Goal: Check status: Check status

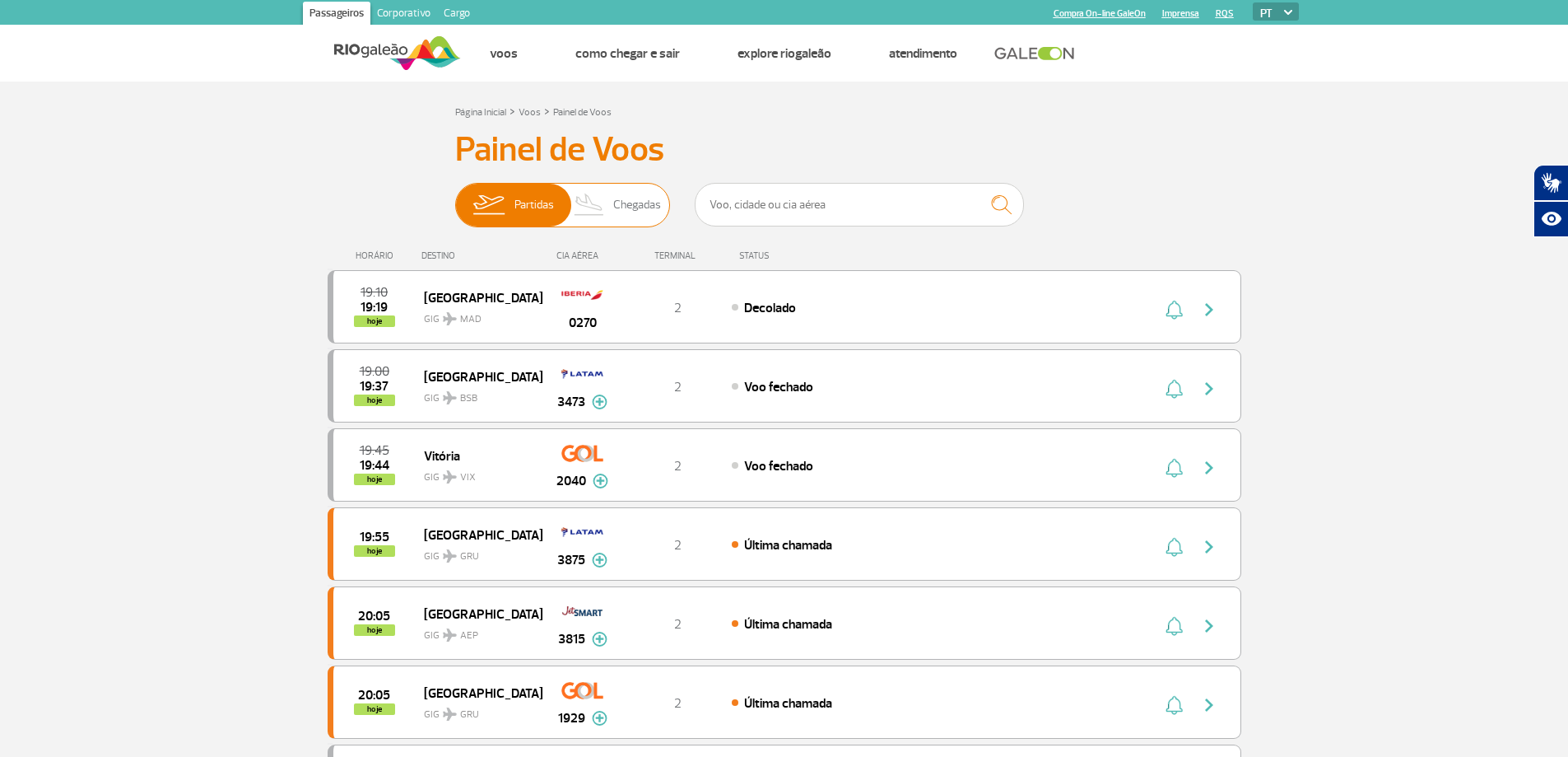
click at [622, 209] on span "Chegadas" at bounding box center [637, 205] width 48 height 43
click at [455, 197] on input "Partidas Chegadas" at bounding box center [455, 197] width 0 height 0
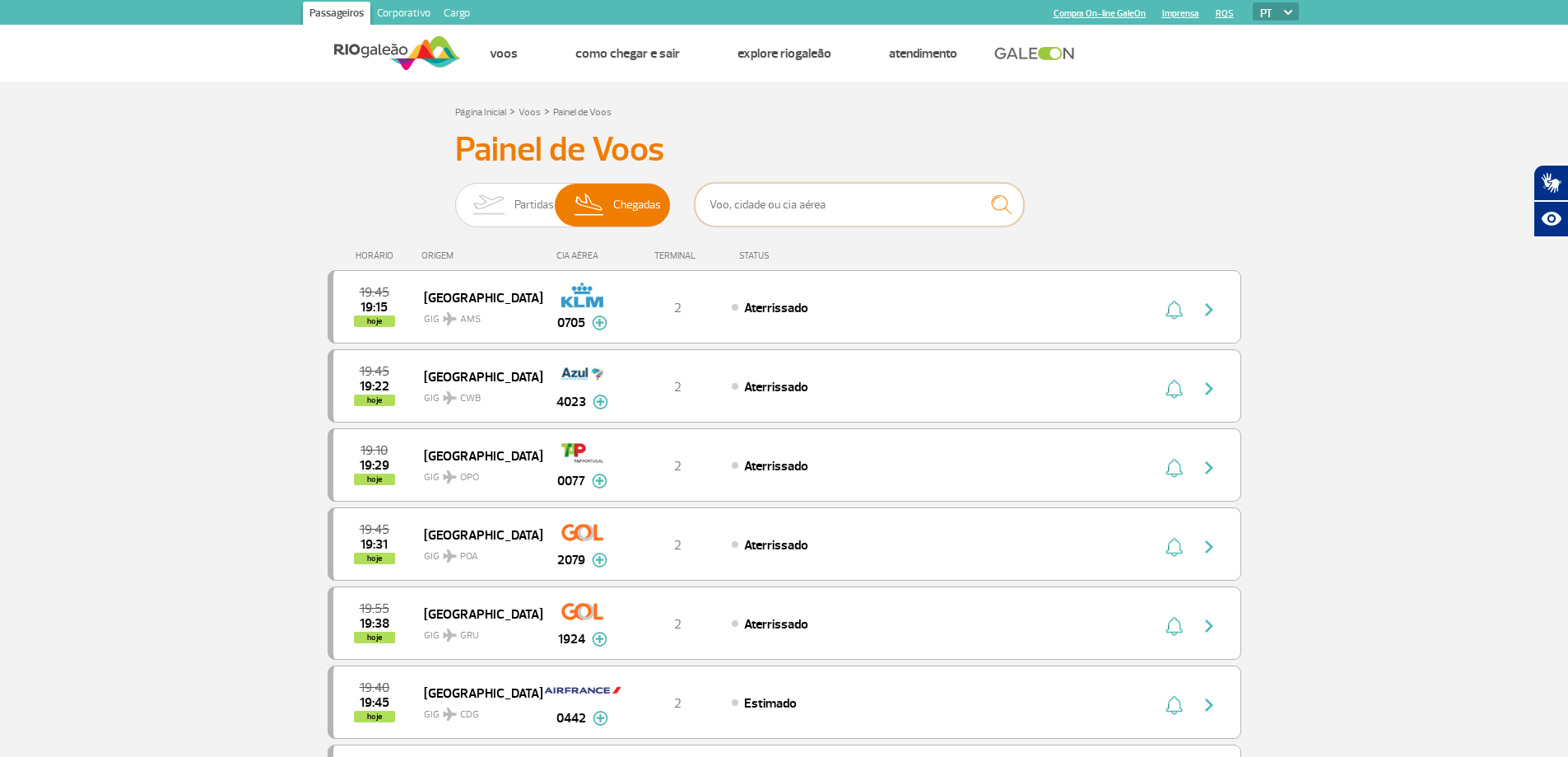
click at [759, 206] on input "text" at bounding box center [860, 205] width 329 height 43
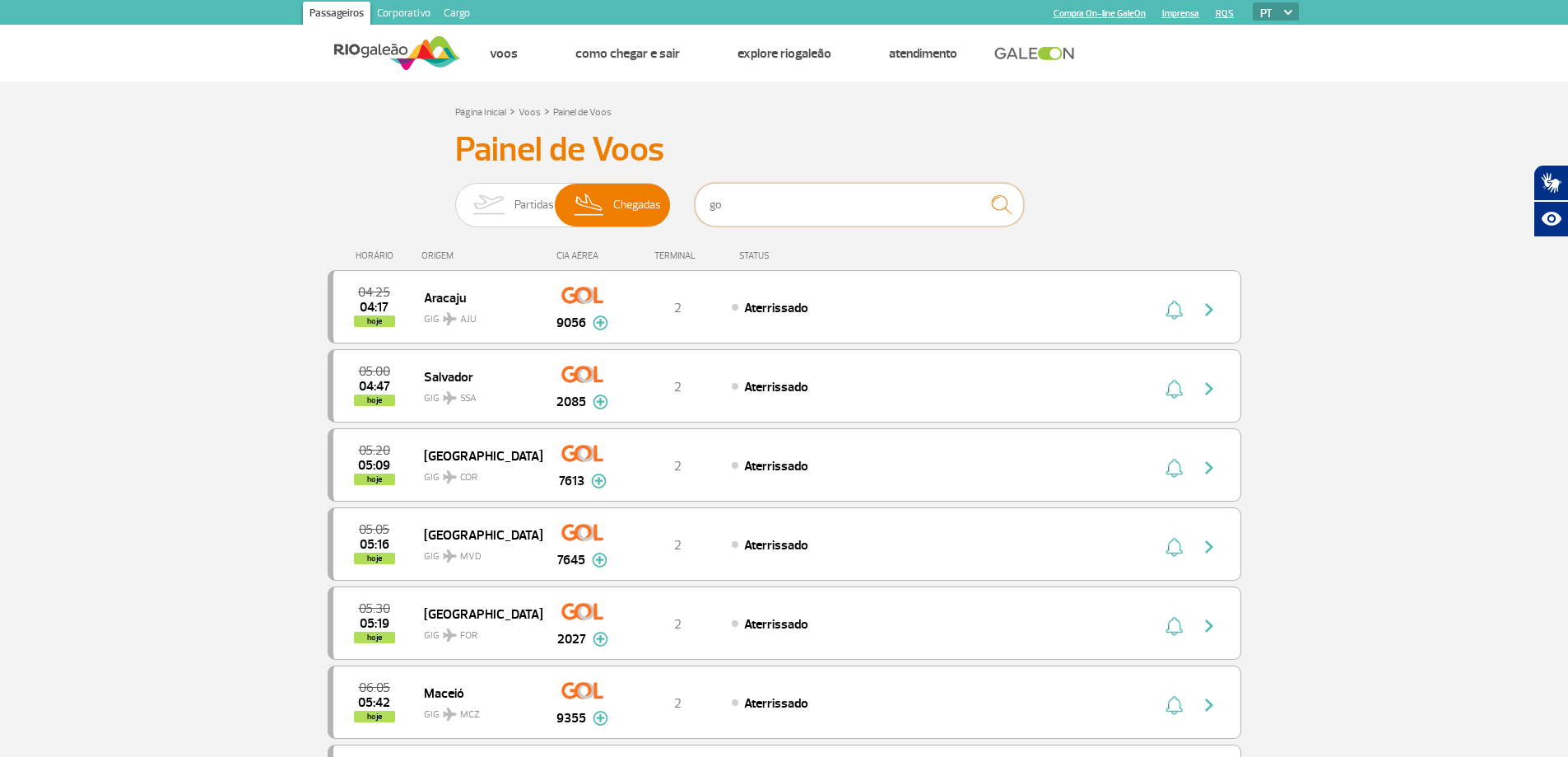
type input "g"
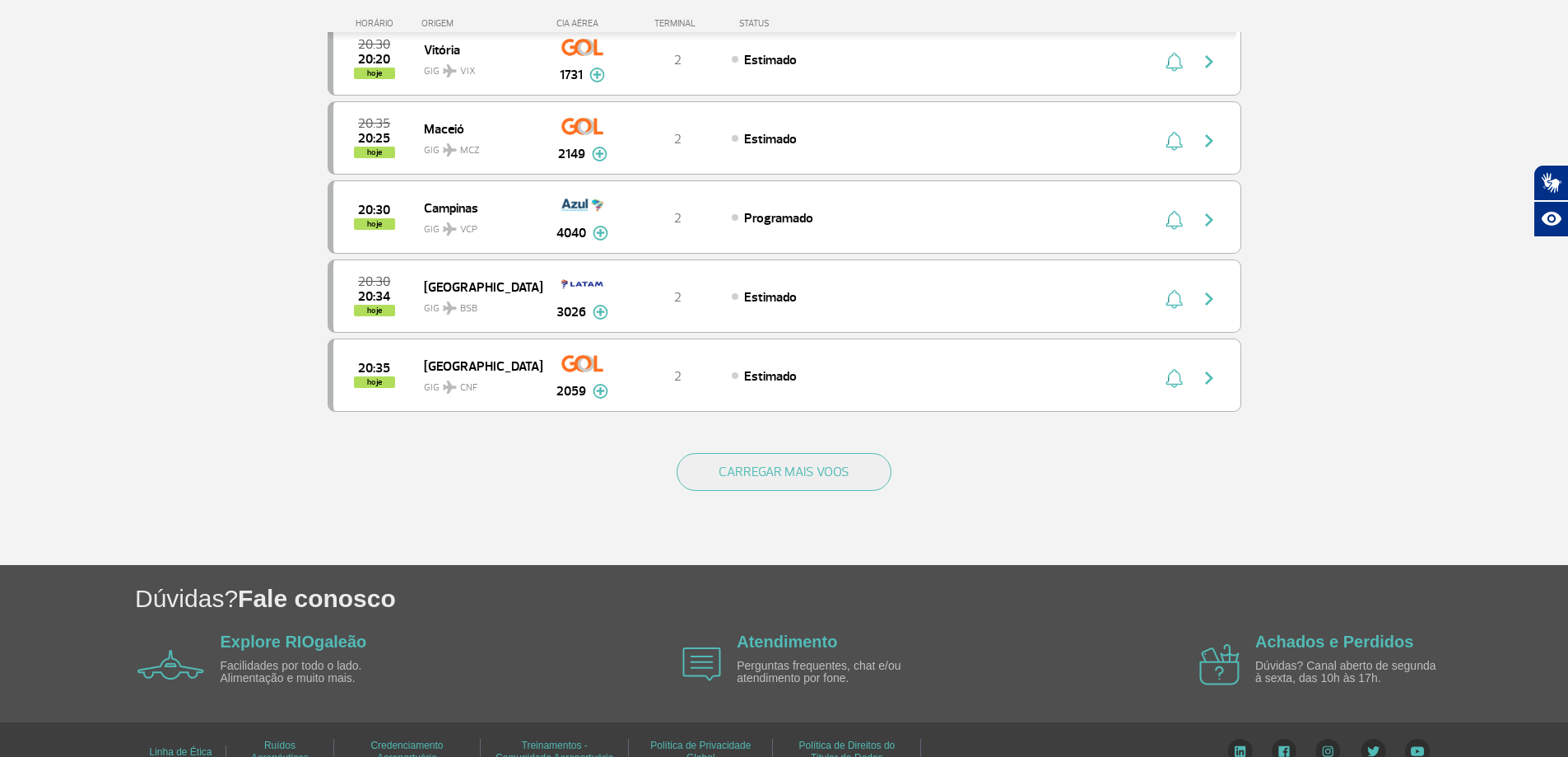
scroll to position [1474, 0]
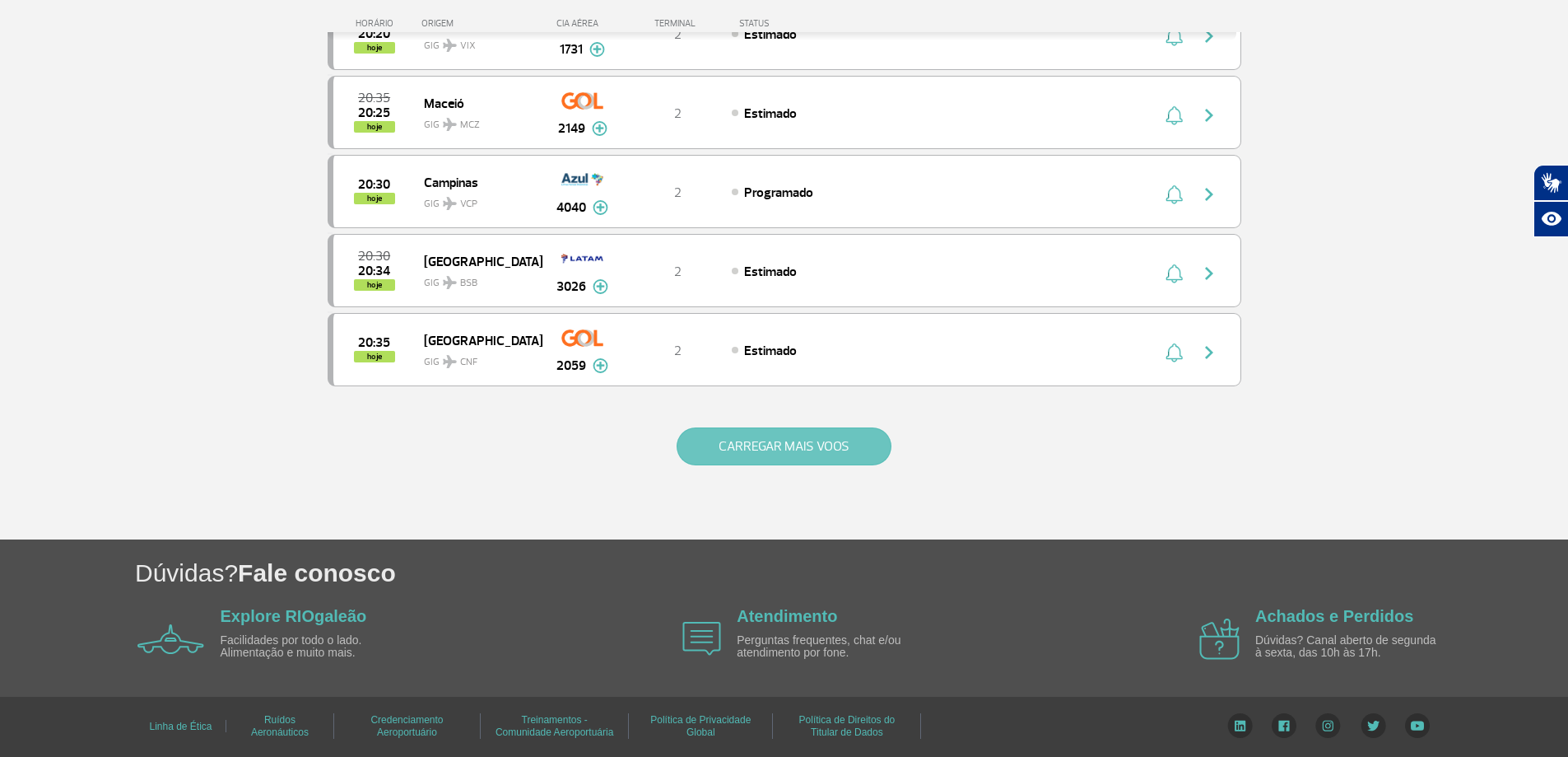
click at [815, 450] on button "CARREGAR MAIS VOOS" at bounding box center [784, 445] width 215 height 38
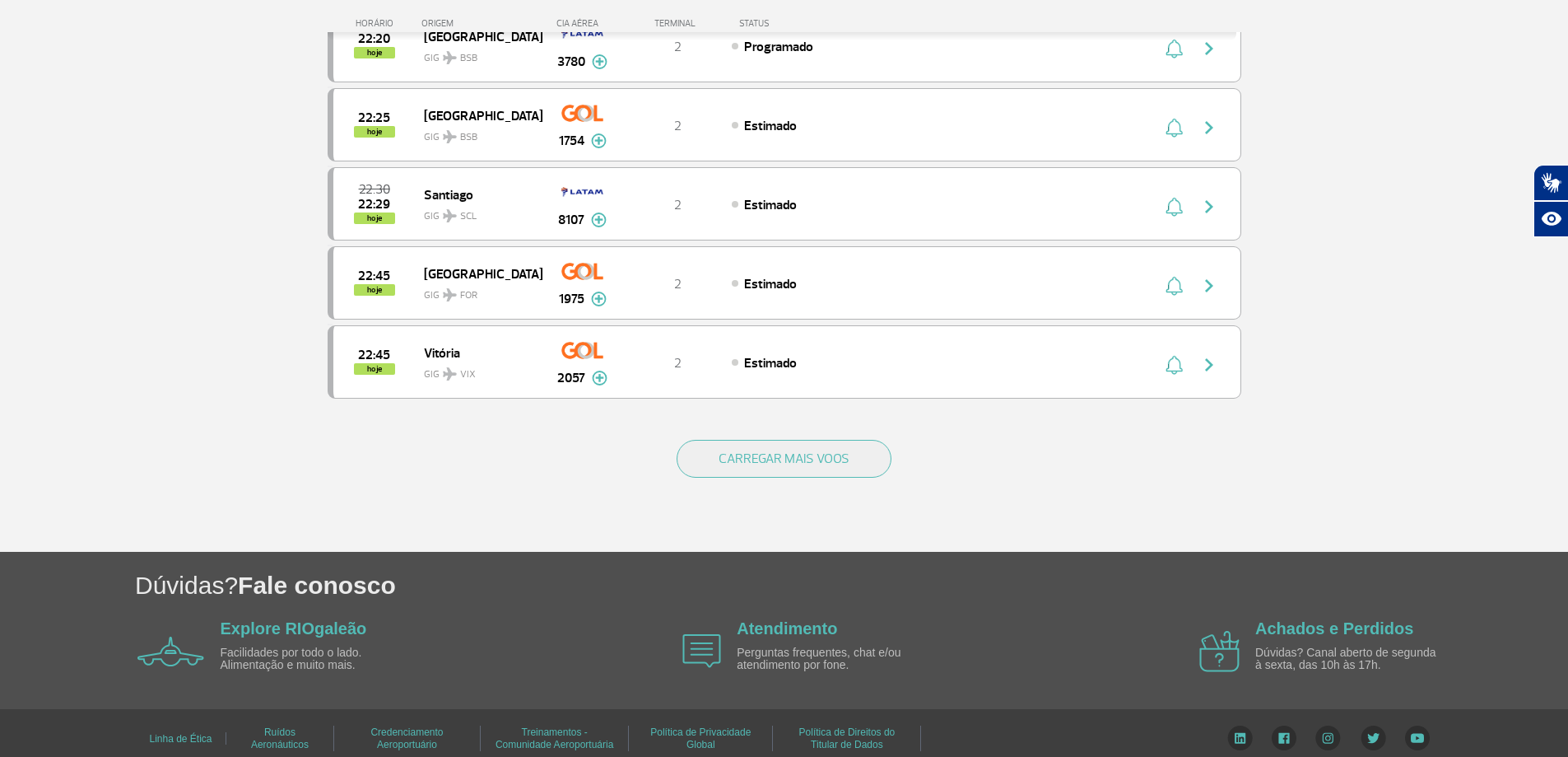
scroll to position [3043, 0]
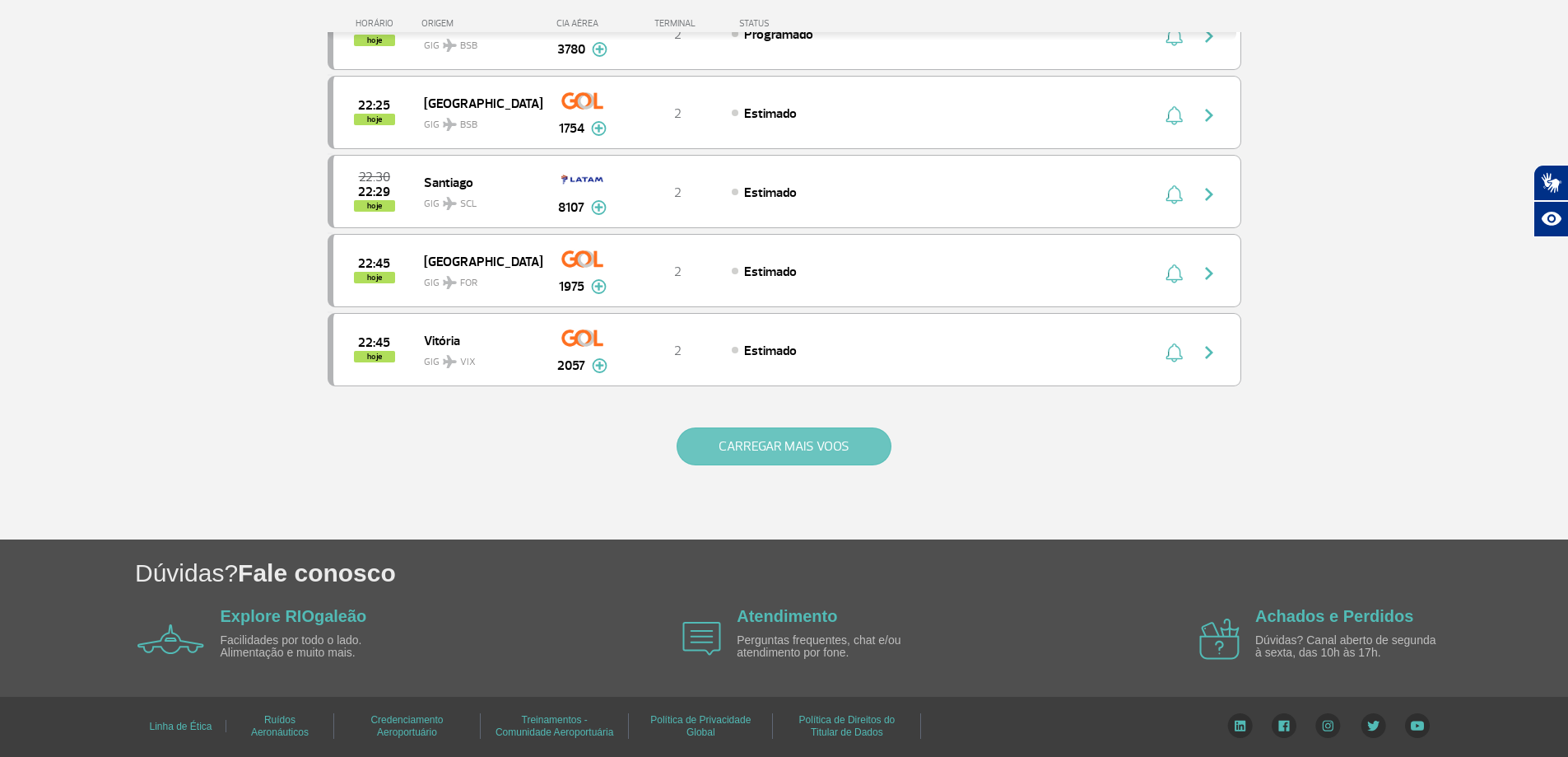
click at [816, 450] on button "CARREGAR MAIS VOOS" at bounding box center [784, 445] width 215 height 38
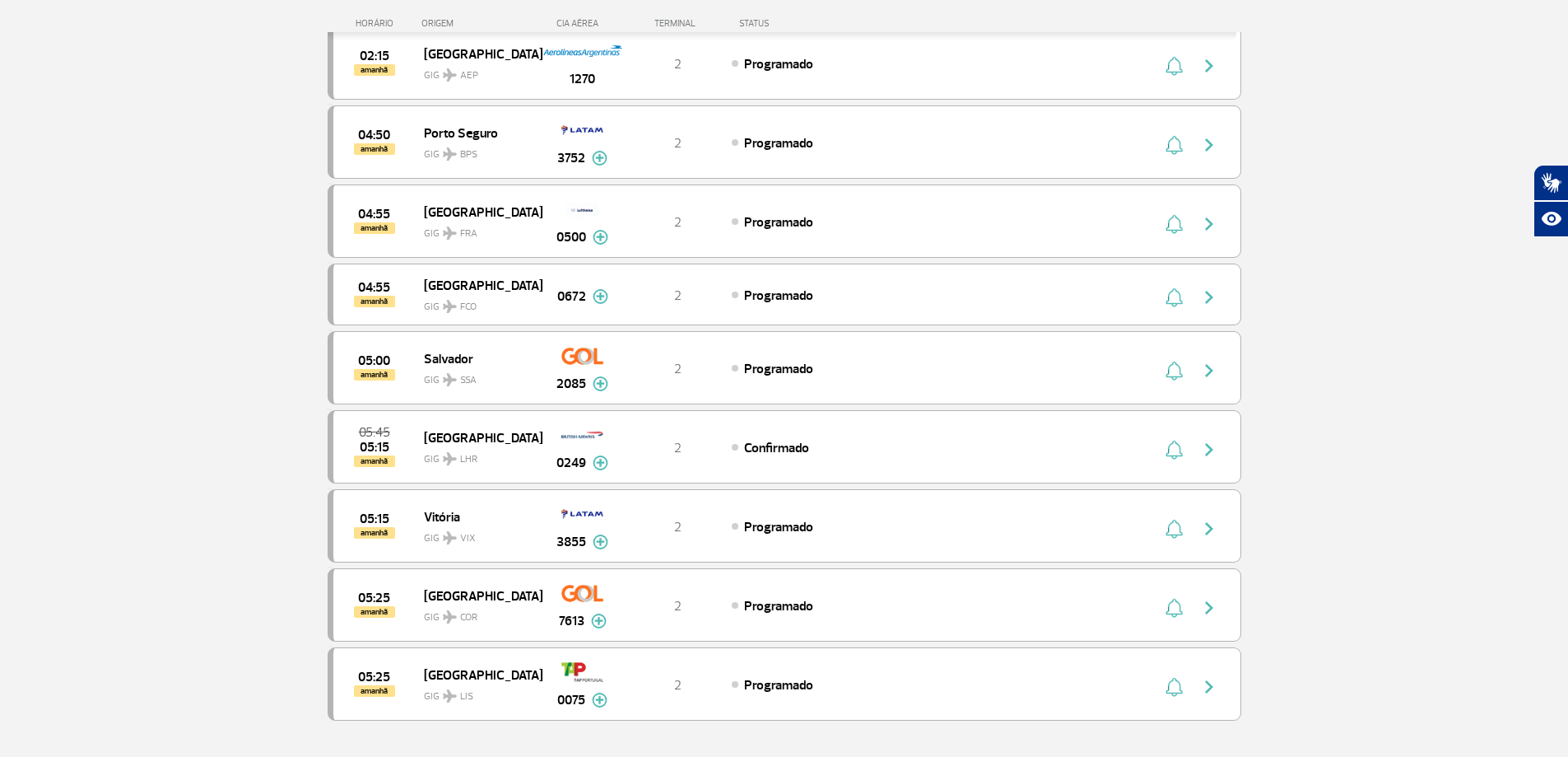
scroll to position [4612, 0]
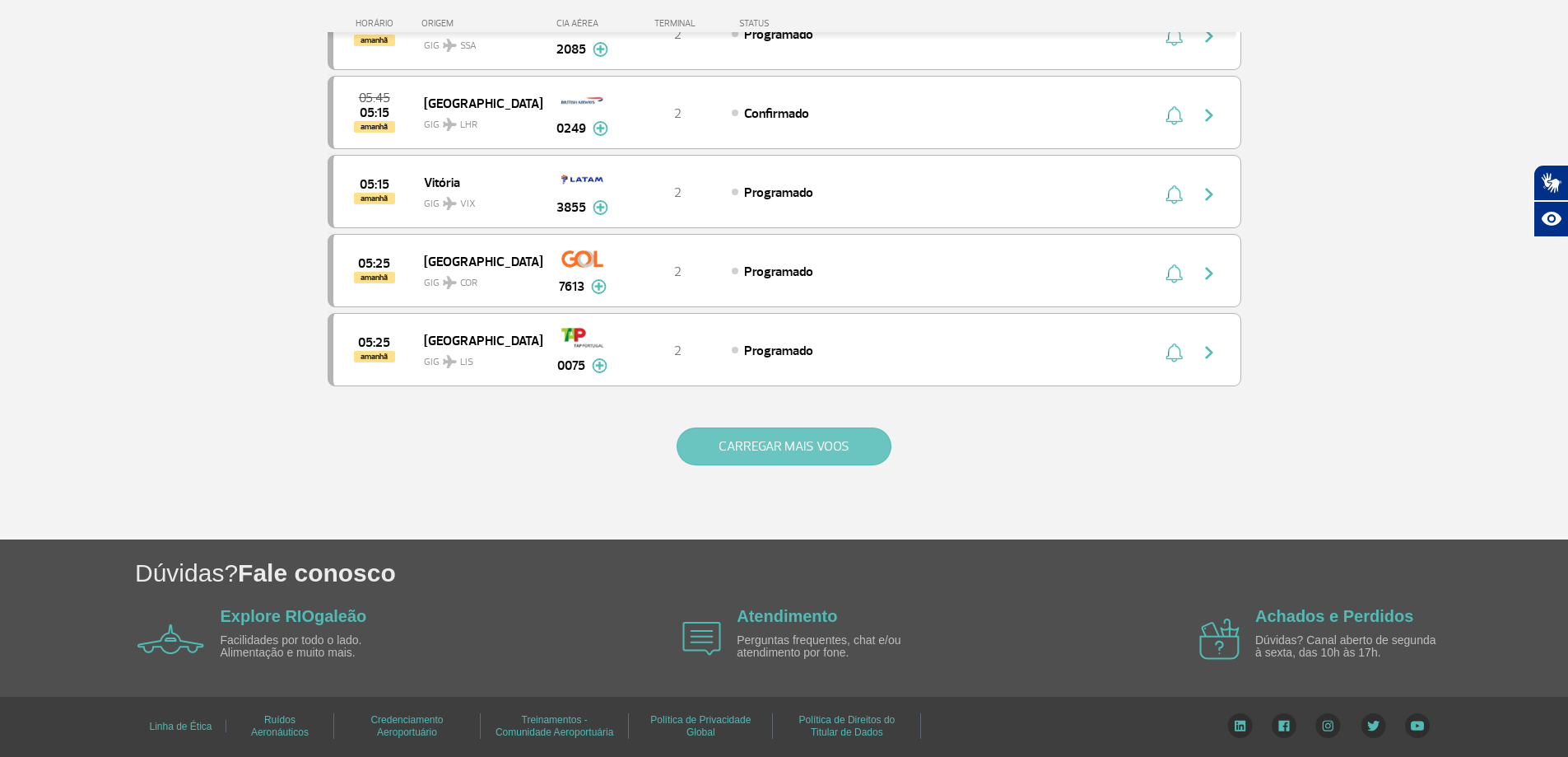
click at [816, 450] on button "CARREGAR MAIS VOOS" at bounding box center [784, 445] width 215 height 38
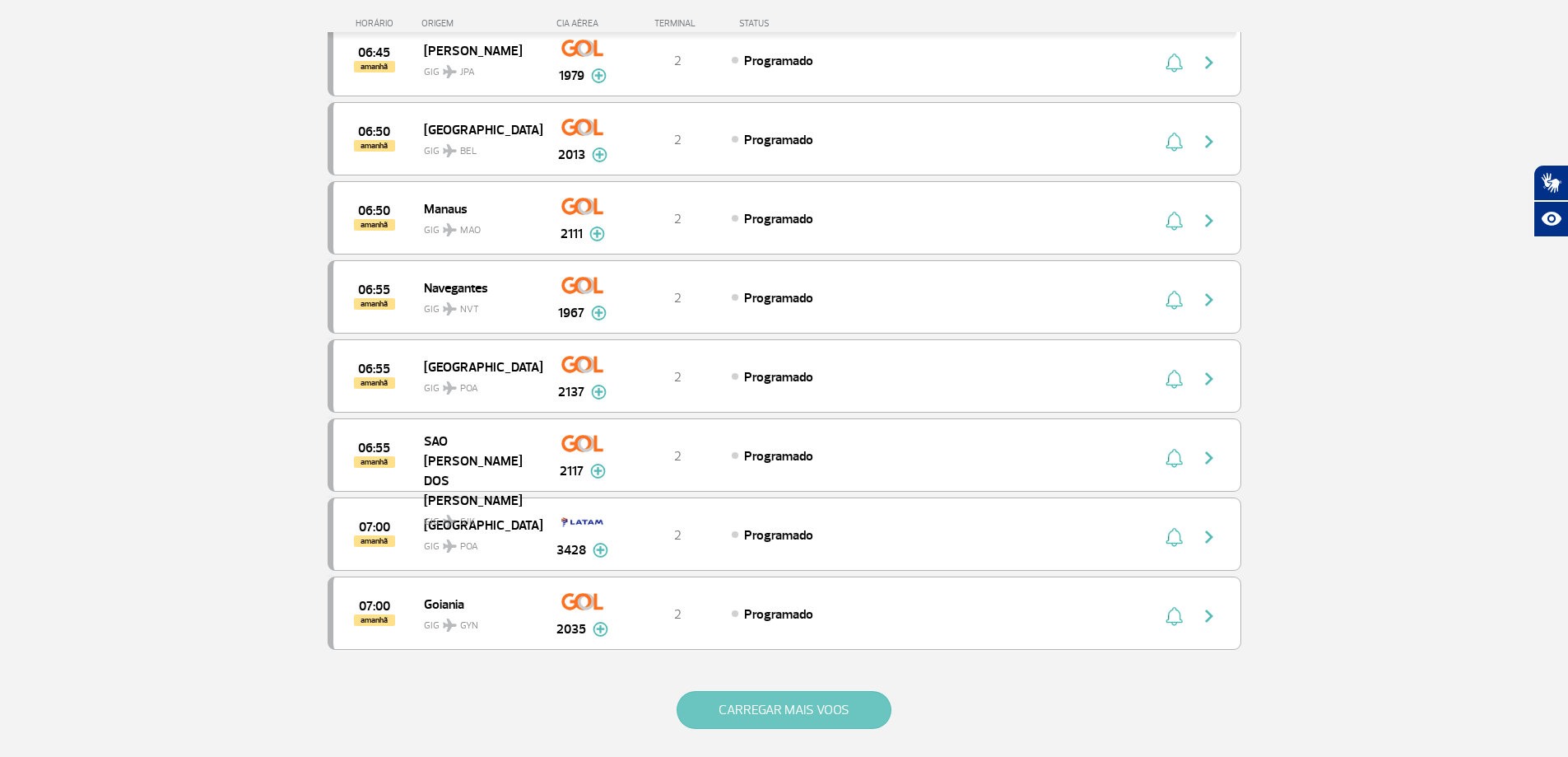
scroll to position [6194, 0]
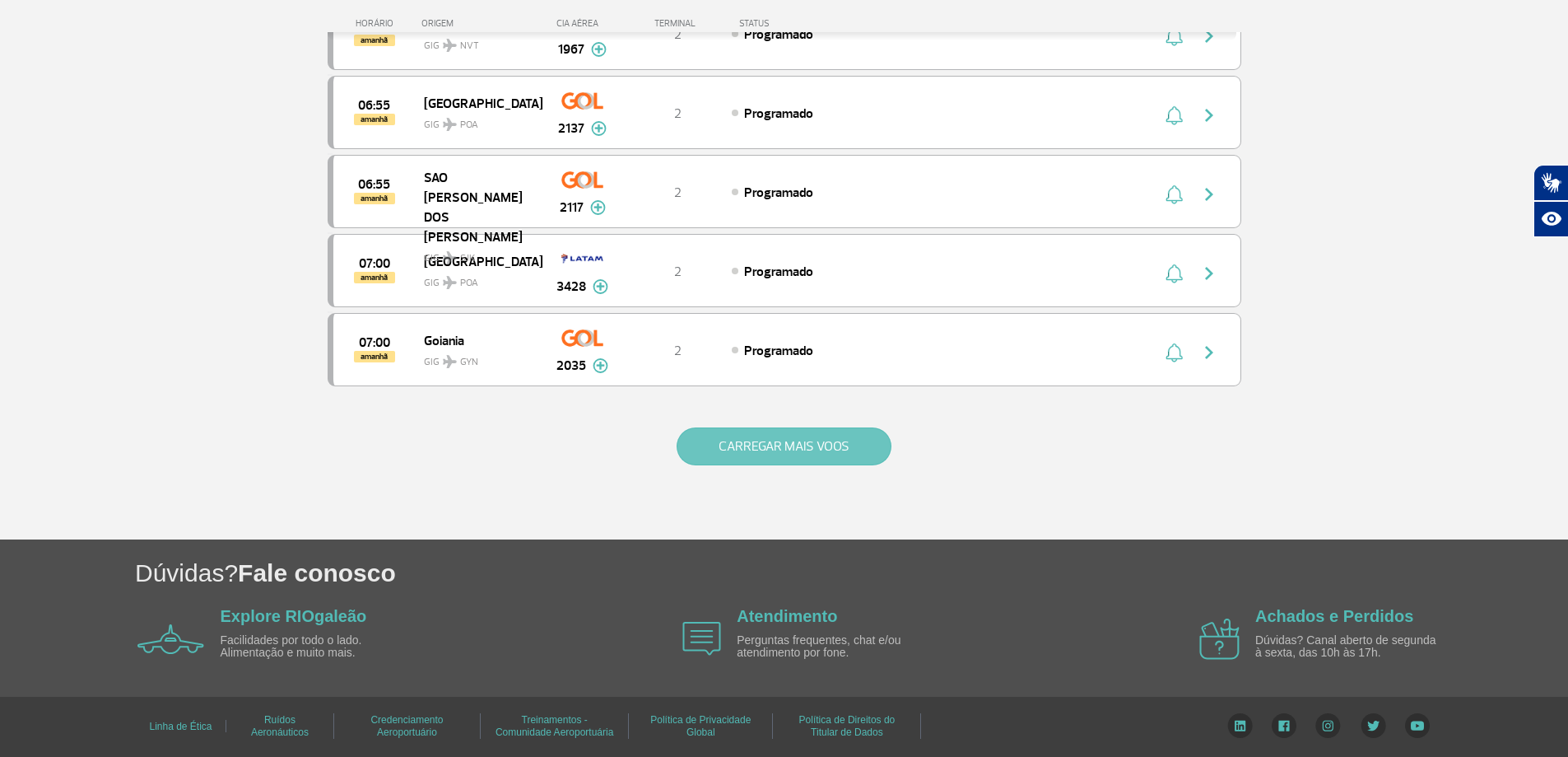
click at [816, 450] on button "CARREGAR MAIS VOOS" at bounding box center [784, 445] width 215 height 38
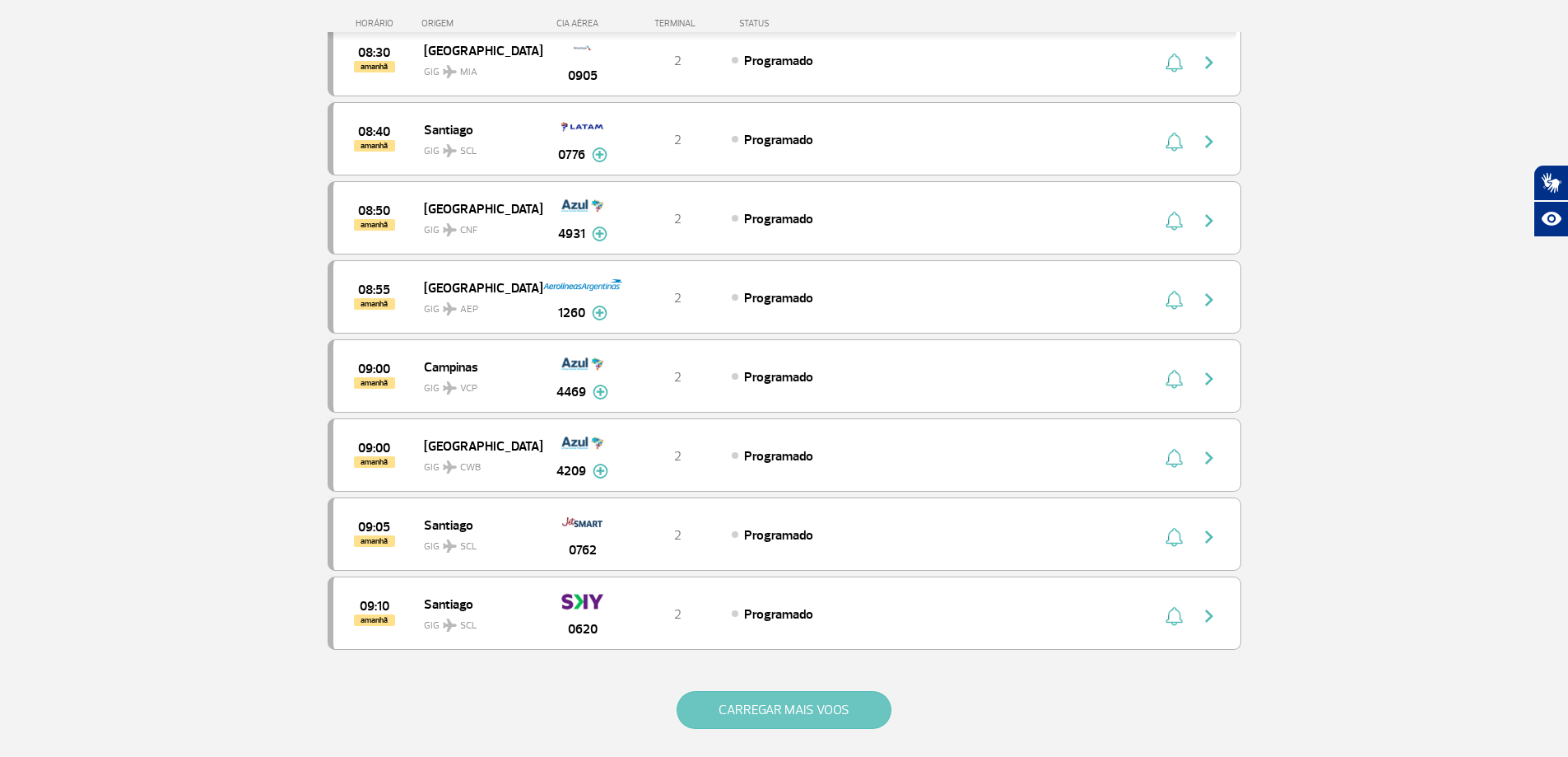
scroll to position [7775, 0]
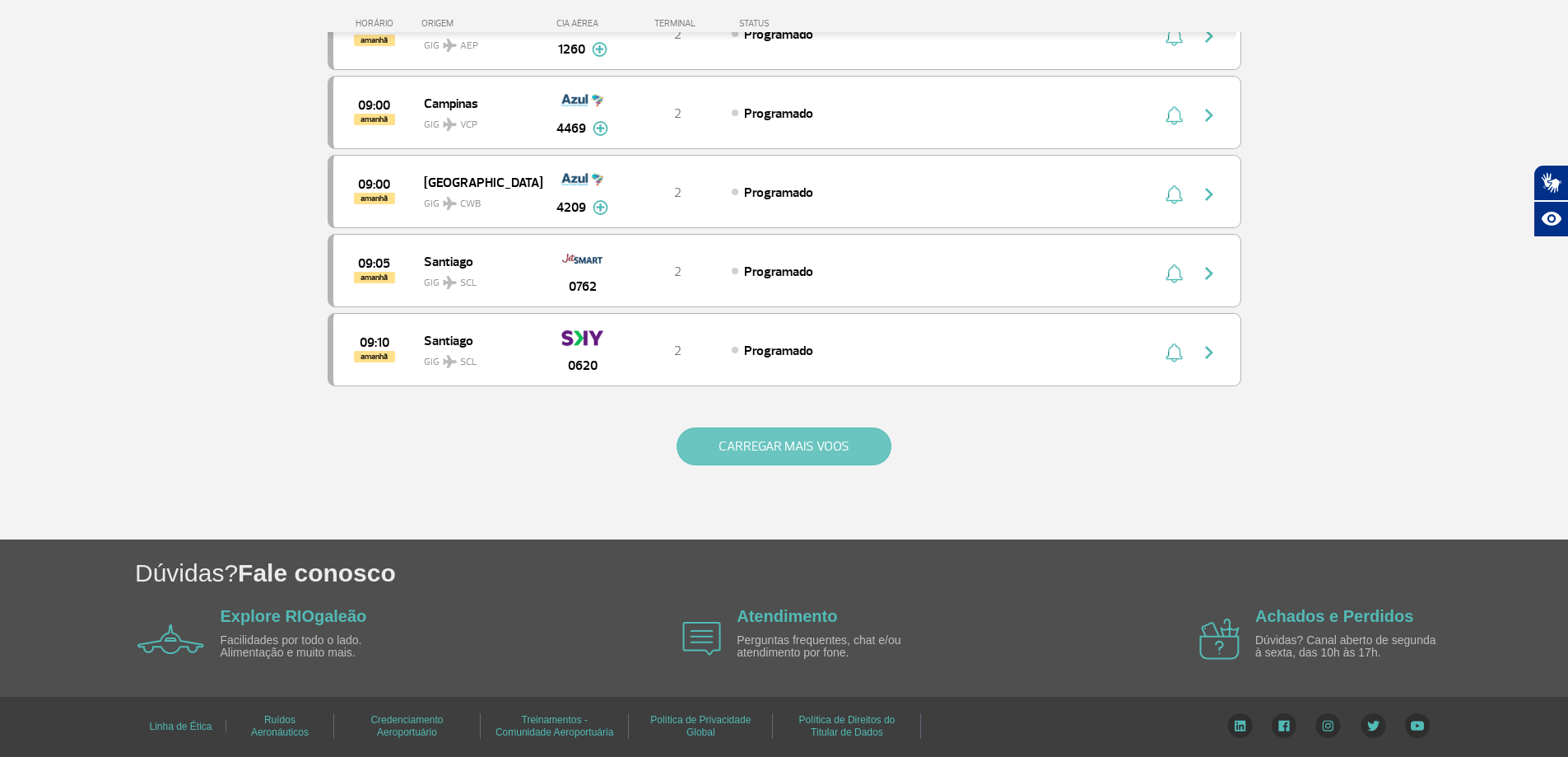
click at [816, 450] on button "CARREGAR MAIS VOOS" at bounding box center [784, 445] width 215 height 38
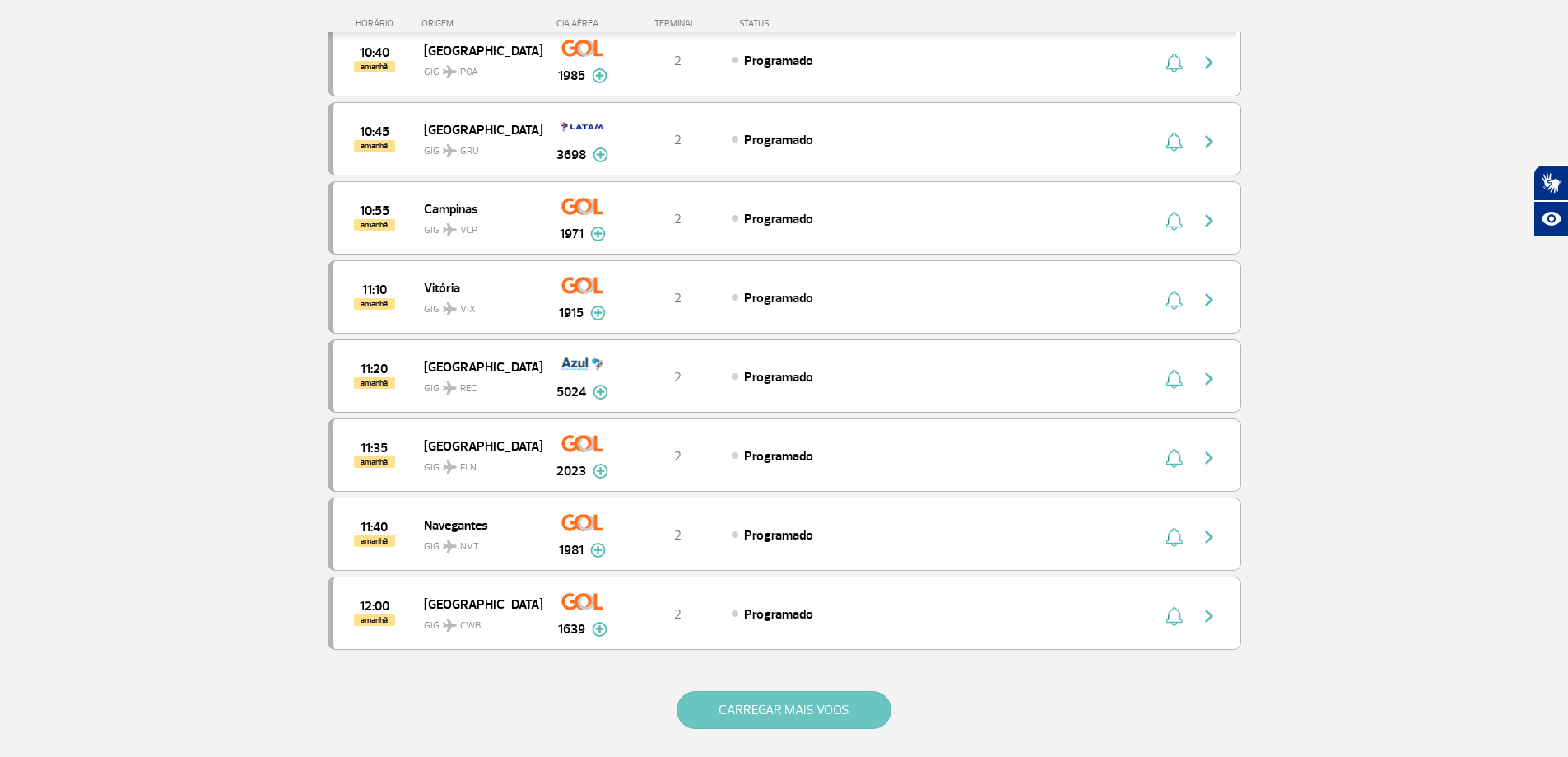
scroll to position [9356, 0]
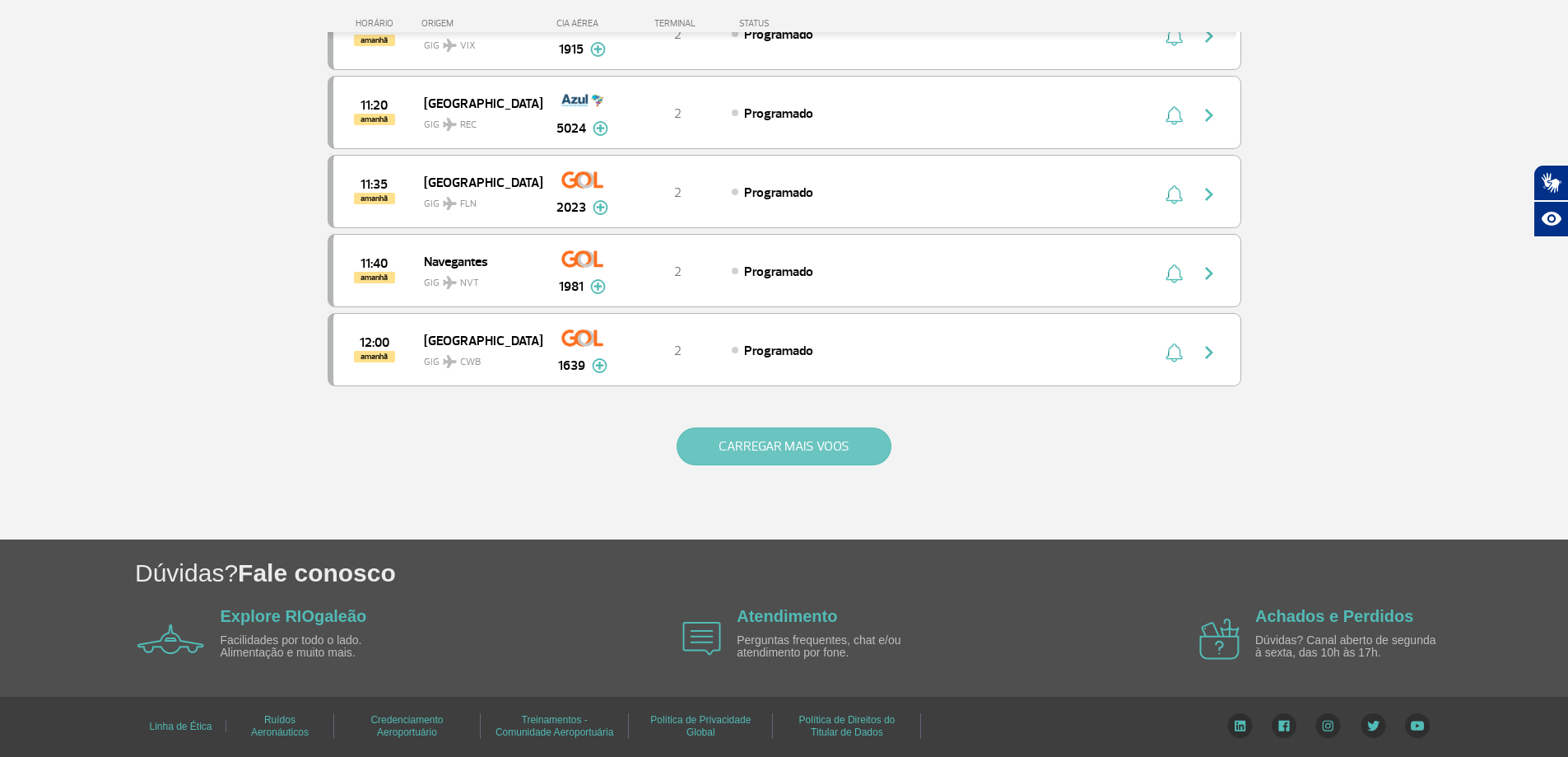
click at [816, 450] on button "CARREGAR MAIS VOOS" at bounding box center [784, 445] width 215 height 38
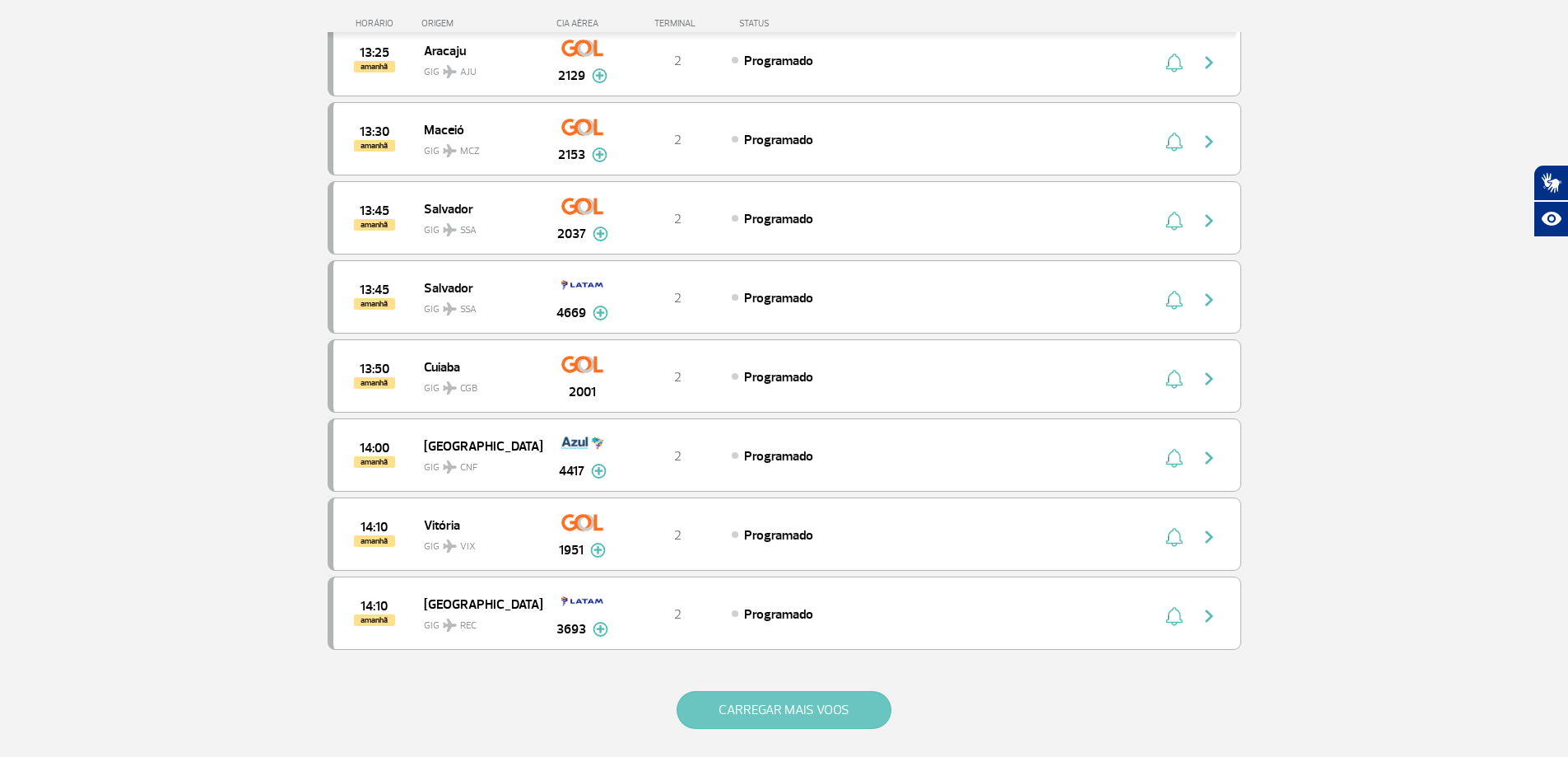
scroll to position [10936, 0]
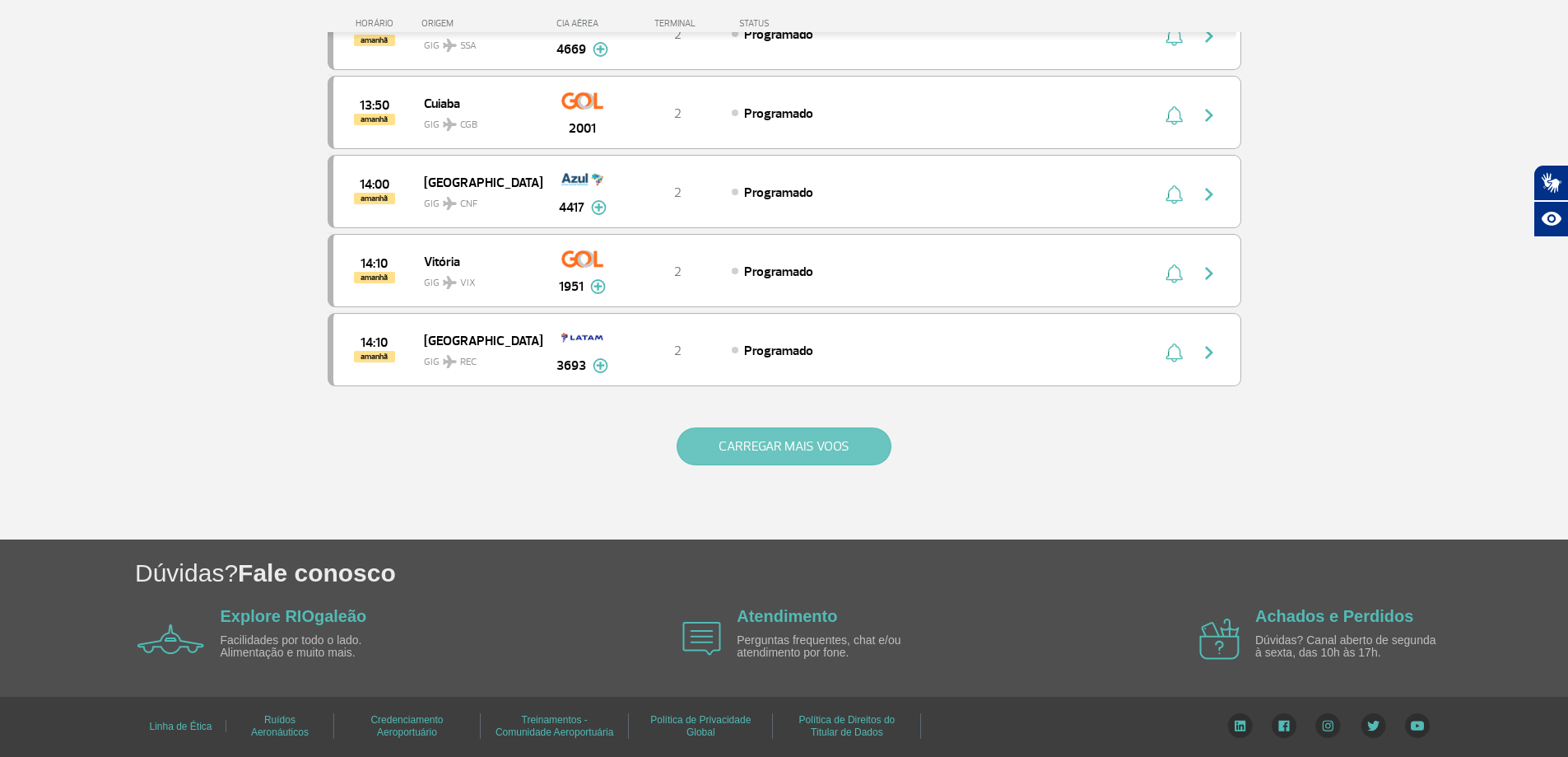
click at [816, 450] on button "CARREGAR MAIS VOOS" at bounding box center [784, 445] width 215 height 38
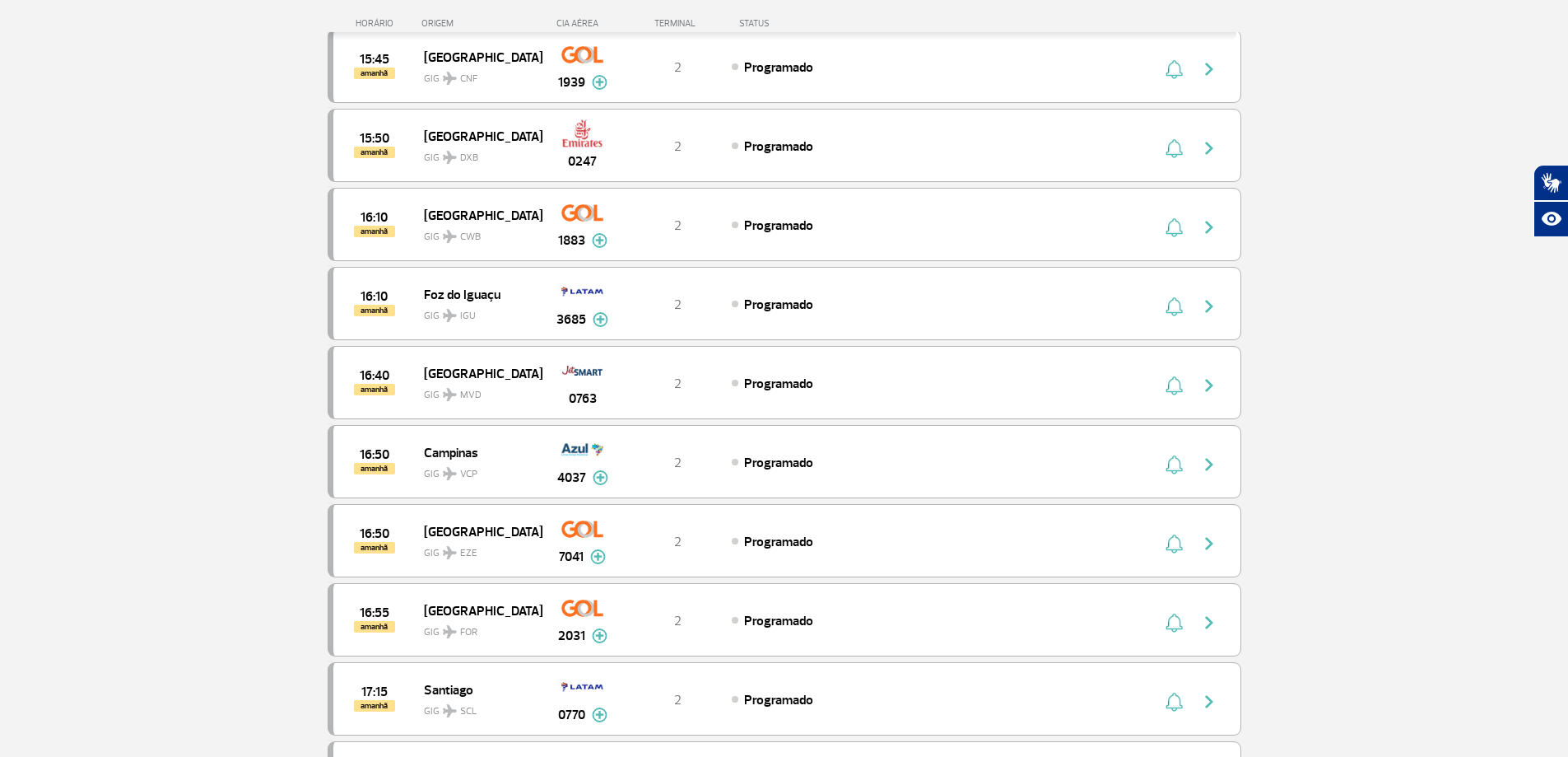
scroll to position [12007, 0]
